Goal: Transaction & Acquisition: Purchase product/service

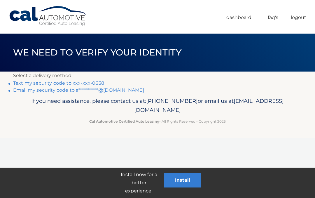
click at [98, 80] on link "Text my security code to xxx-xxx-0638" at bounding box center [58, 83] width 91 height 6
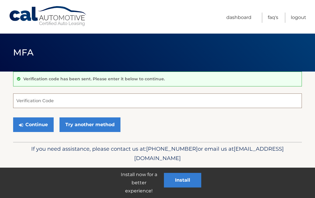
click at [113, 101] on input "Verification Code" at bounding box center [157, 100] width 288 height 15
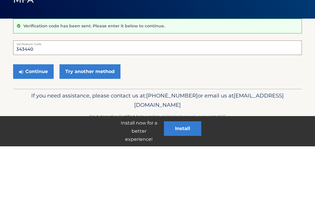
type input "343440"
click at [34, 117] on button "Continue" at bounding box center [33, 124] width 40 height 15
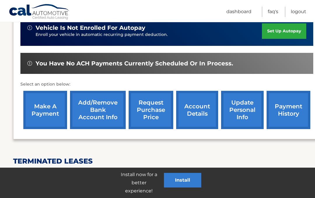
scroll to position [157, 0]
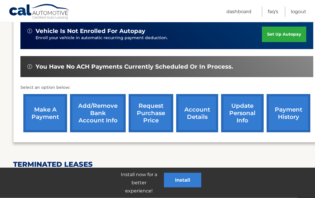
click at [48, 102] on link "make a payment" at bounding box center [45, 113] width 44 height 38
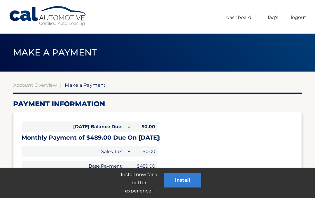
select select "NTRmYmY4YTEtMTY0My00MDJkLWE1N2MtZTYxOTJlMzEyNDlh"
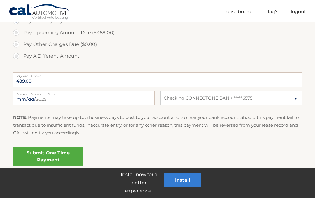
scroll to position [217, 0]
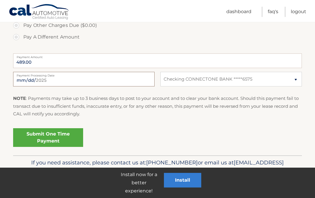
click at [118, 77] on input "2025-10-03" at bounding box center [83, 79] width 141 height 15
type input "2025-10-04"
click at [76, 135] on link "Submit One Time Payment" at bounding box center [48, 137] width 70 height 19
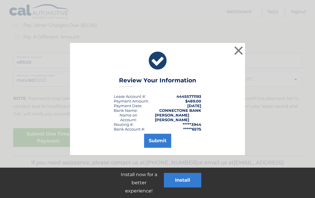
click at [167, 134] on button "Submit" at bounding box center [157, 140] width 27 height 14
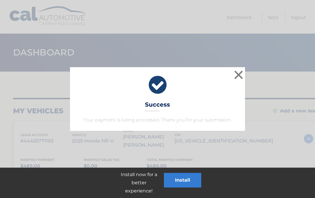
click at [237, 75] on button "×" at bounding box center [238, 75] width 12 height 12
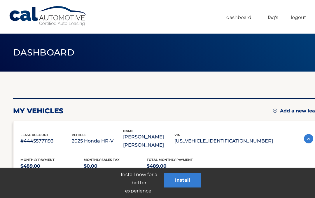
click at [191, 179] on button "Install" at bounding box center [182, 179] width 37 height 15
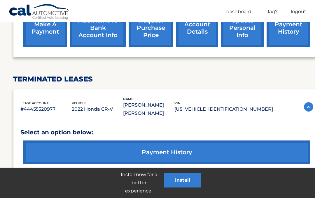
scroll to position [267, 0]
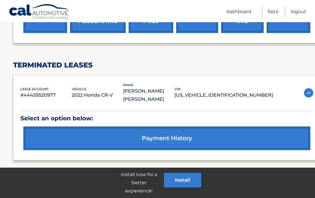
click at [194, 178] on button "Install" at bounding box center [182, 179] width 37 height 15
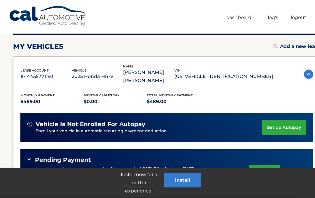
scroll to position [0, 0]
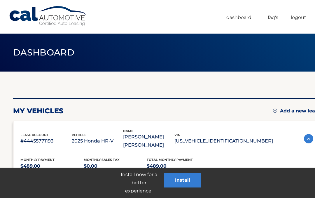
click at [241, 17] on link "Dashboard" at bounding box center [238, 18] width 25 height 10
click at [243, 16] on link "Dashboard" at bounding box center [238, 18] width 25 height 10
click at [241, 15] on link "Dashboard" at bounding box center [238, 18] width 25 height 10
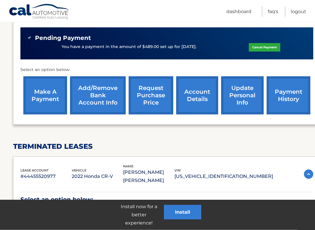
scroll to position [186, 0]
click at [195, 88] on link "account details" at bounding box center [197, 95] width 42 height 38
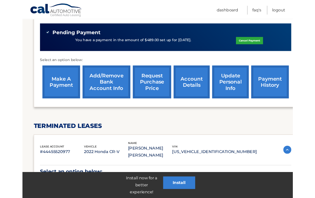
scroll to position [202, 0]
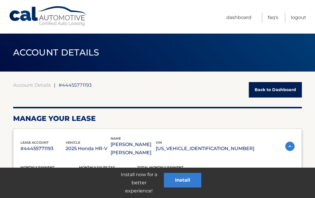
click at [287, 88] on link "Back to Dashboard" at bounding box center [275, 89] width 53 height 15
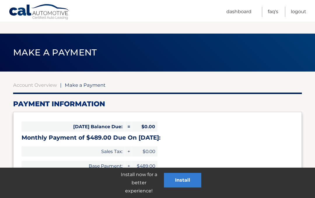
select select "NTRmYmY4YTEtMTY0My00MDJkLWE1N2MtZTYxOTJlMzEyNDlh"
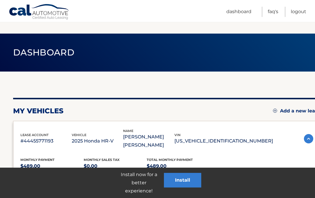
scroll to position [157, 0]
